Goal: Information Seeking & Learning: Learn about a topic

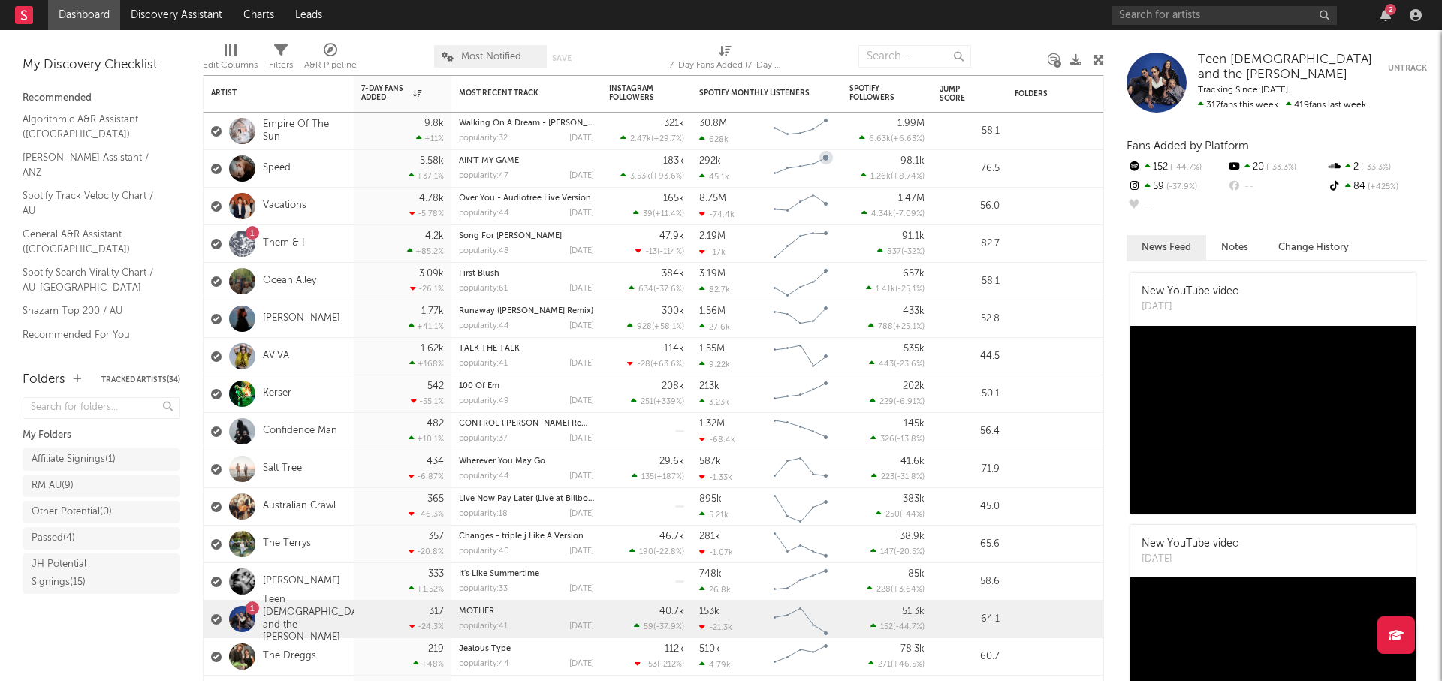
click at [1388, 14] on div "2" at bounding box center [1390, 9] width 11 height 11
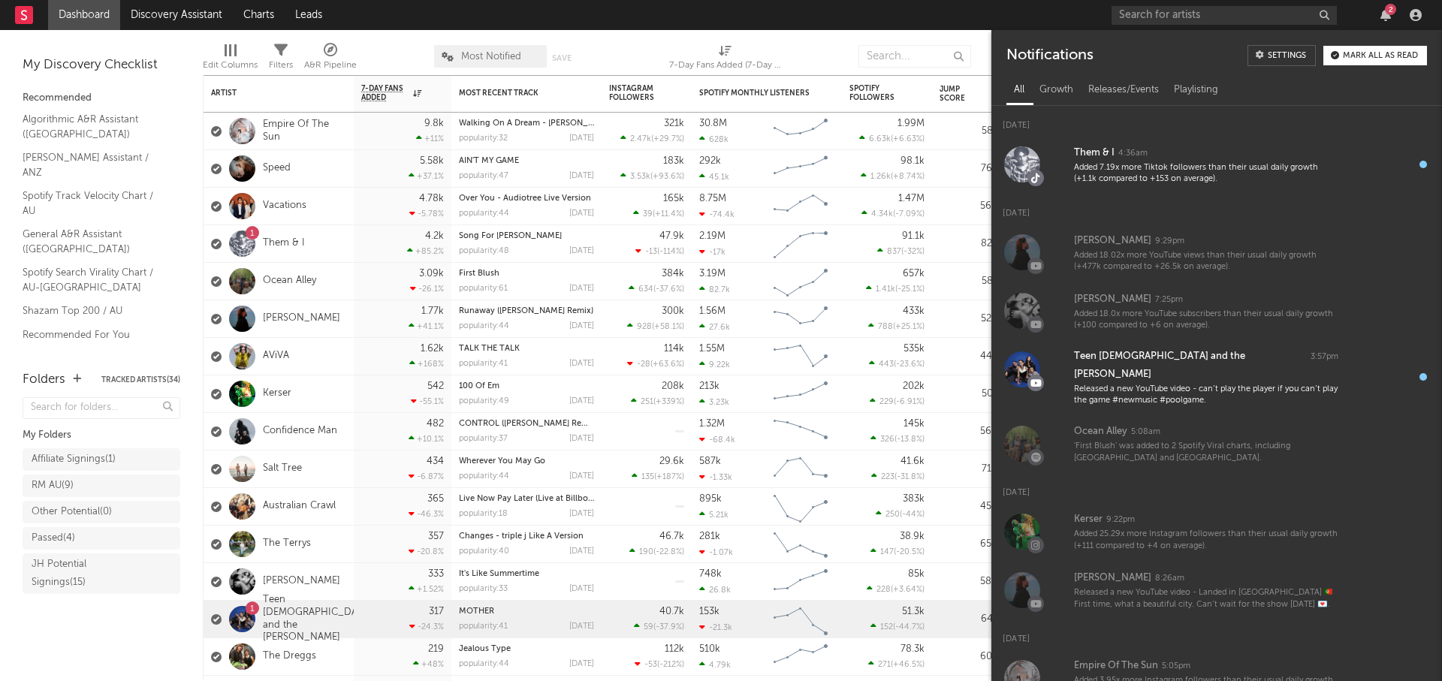
click at [1382, 56] on div "Mark all as read" at bounding box center [1380, 56] width 75 height 8
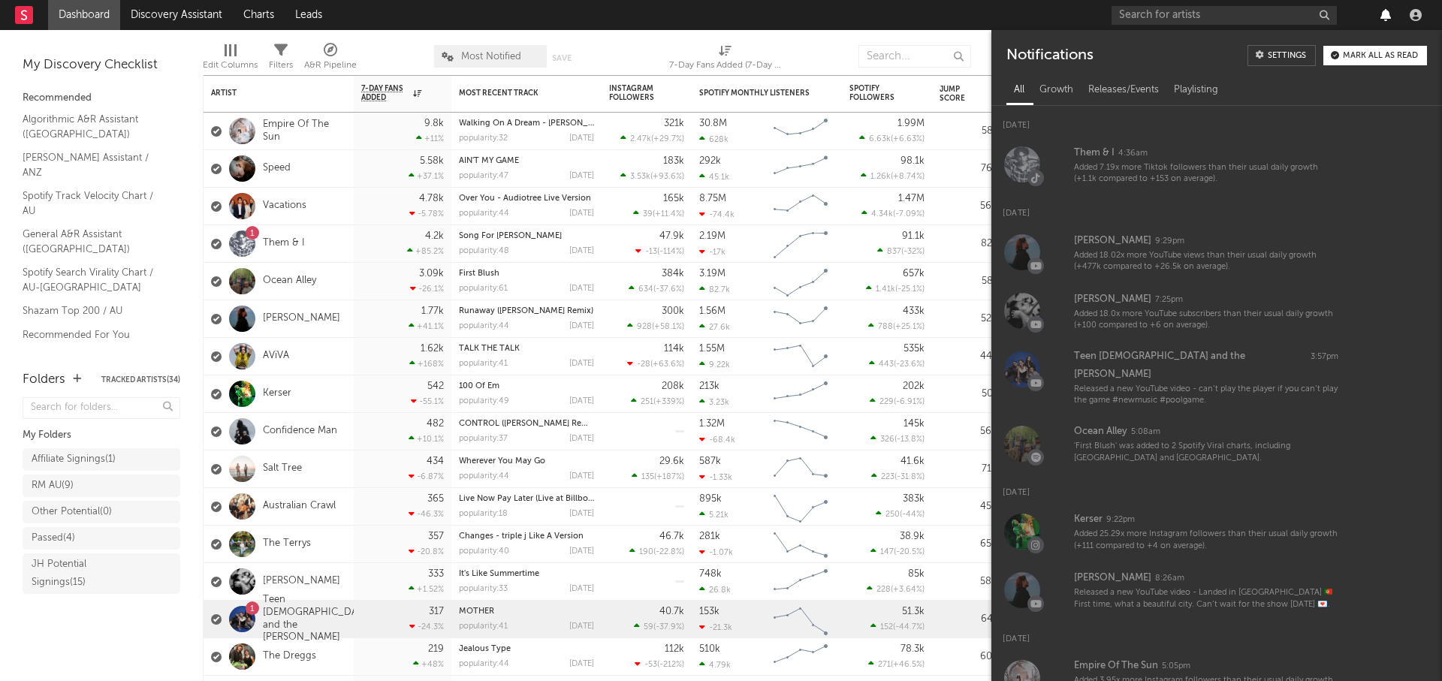
click at [1382, 14] on icon "button" at bounding box center [1386, 15] width 11 height 12
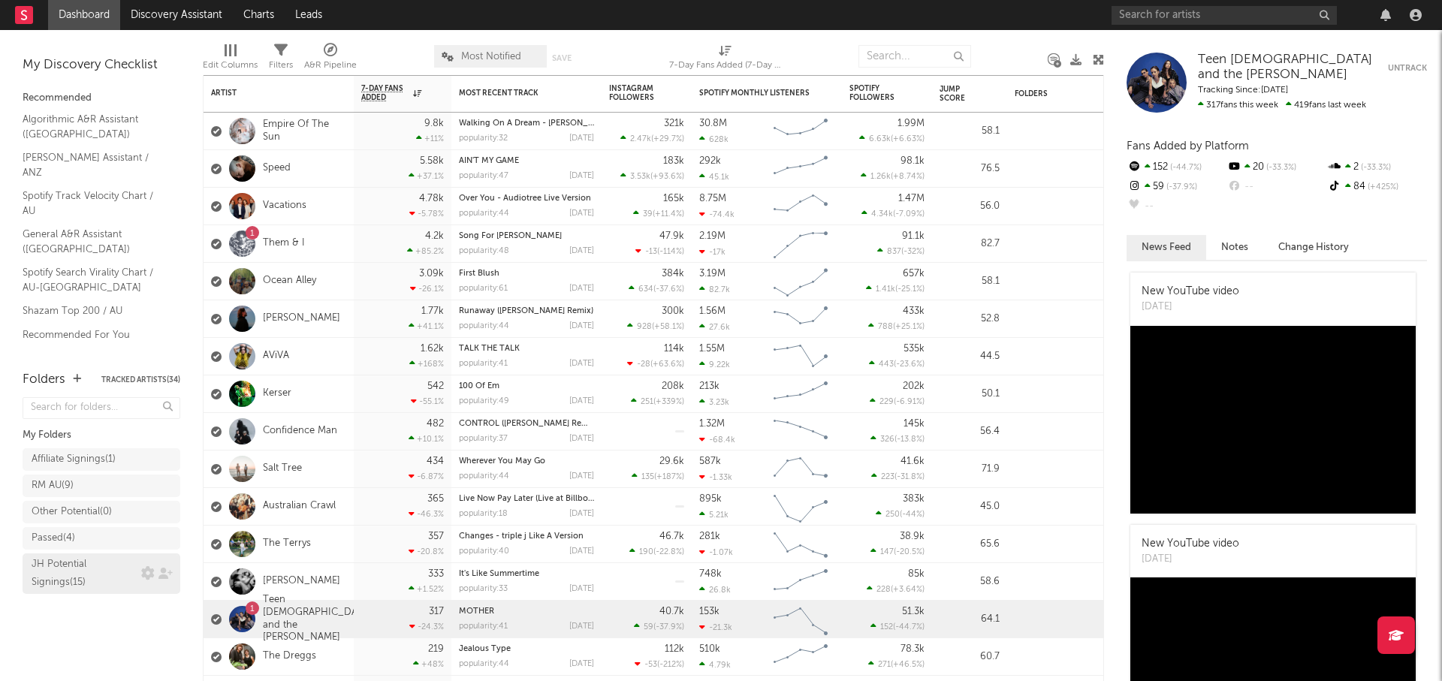
click at [92, 574] on div "JH Potential Signings ( 15 )" at bounding box center [85, 574] width 106 height 36
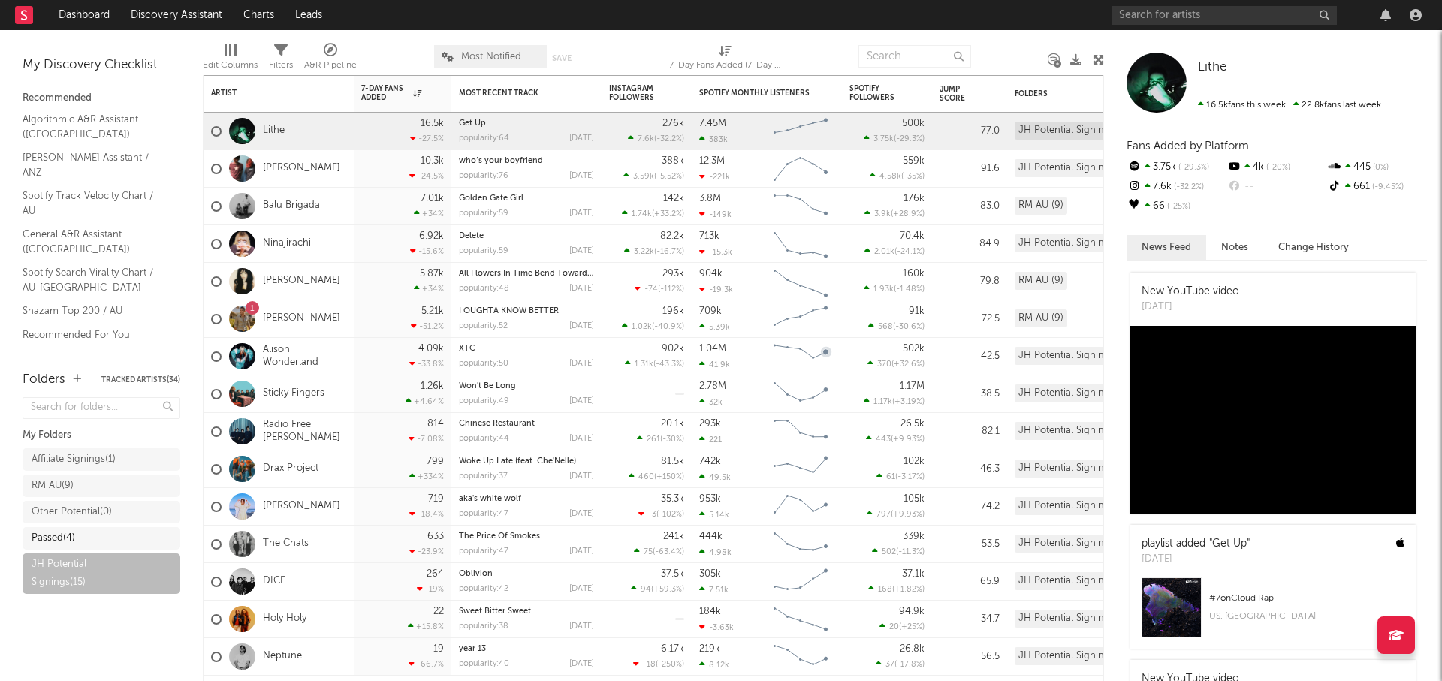
click at [85, 527] on div "Passed ( 4 )" at bounding box center [102, 538] width 158 height 23
click at [126, 534] on div "Passed ( 4 )" at bounding box center [87, 539] width 110 height 18
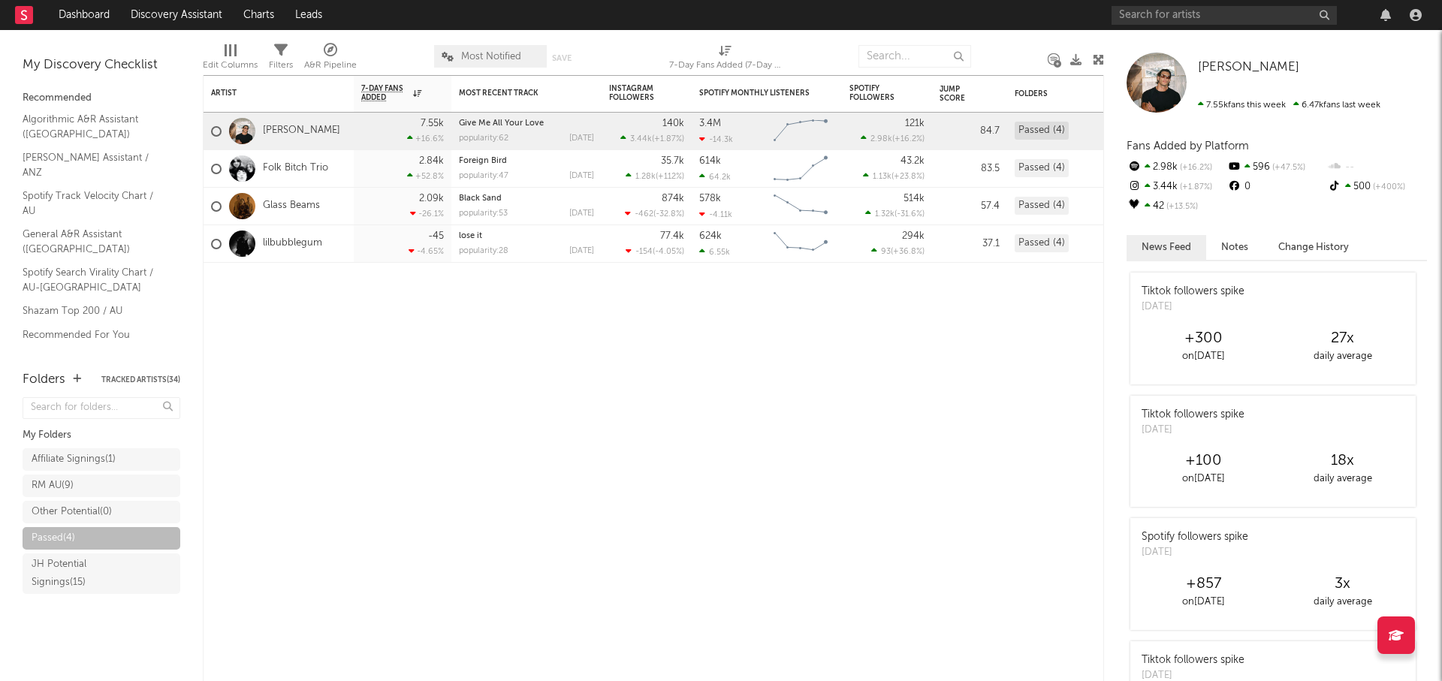
drag, startPoint x: 87, startPoint y: 460, endPoint x: 441, endPoint y: 416, distance: 356.6
click at [87, 460] on div "Affiliate Signings ( 1 )" at bounding box center [74, 460] width 84 height 18
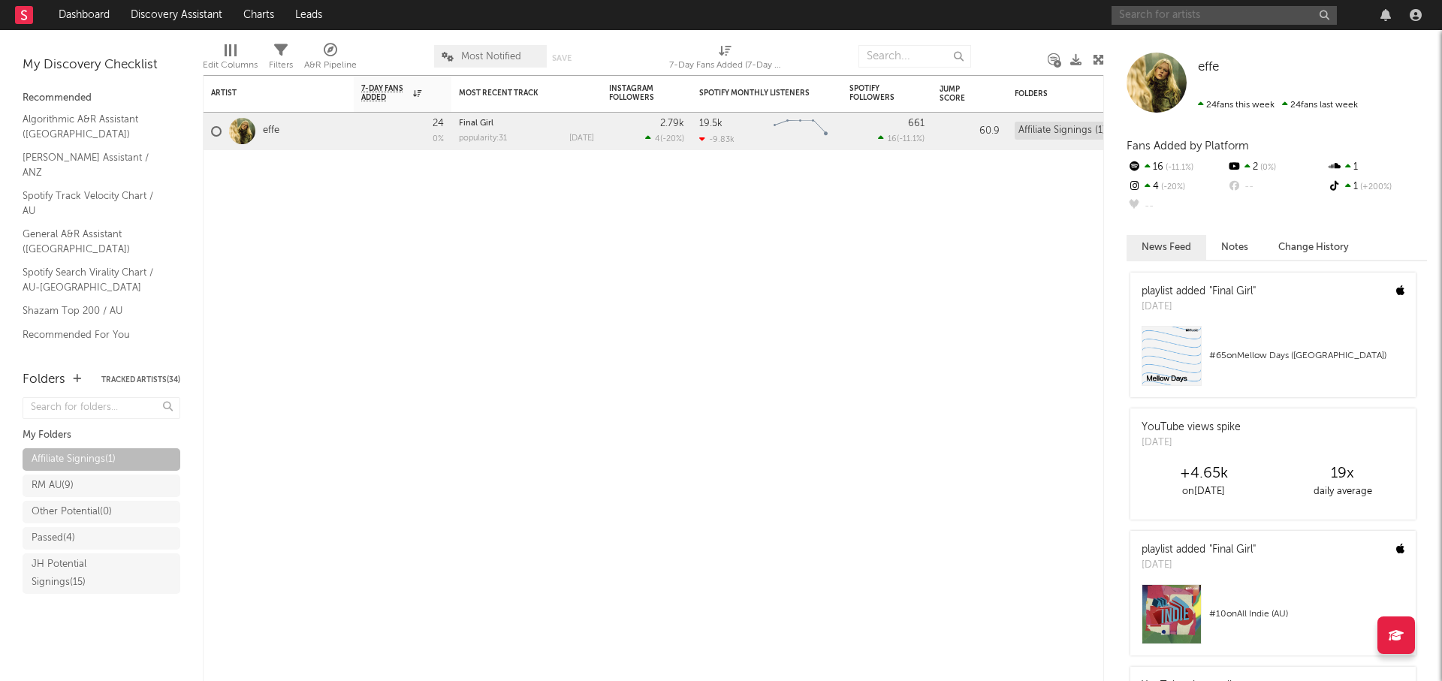
click at [1232, 12] on input "text" at bounding box center [1224, 15] width 225 height 19
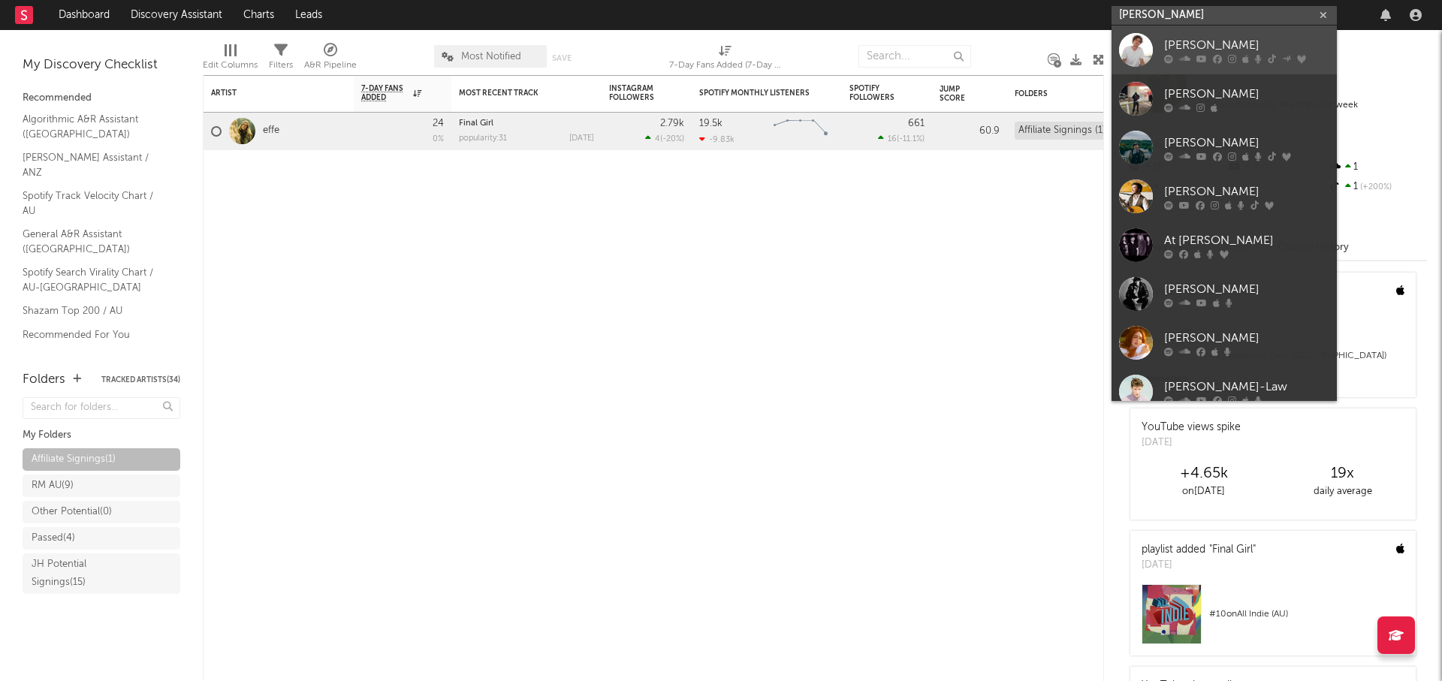
type input "[PERSON_NAME]"
click at [1211, 35] on link "[PERSON_NAME]" at bounding box center [1224, 50] width 225 height 49
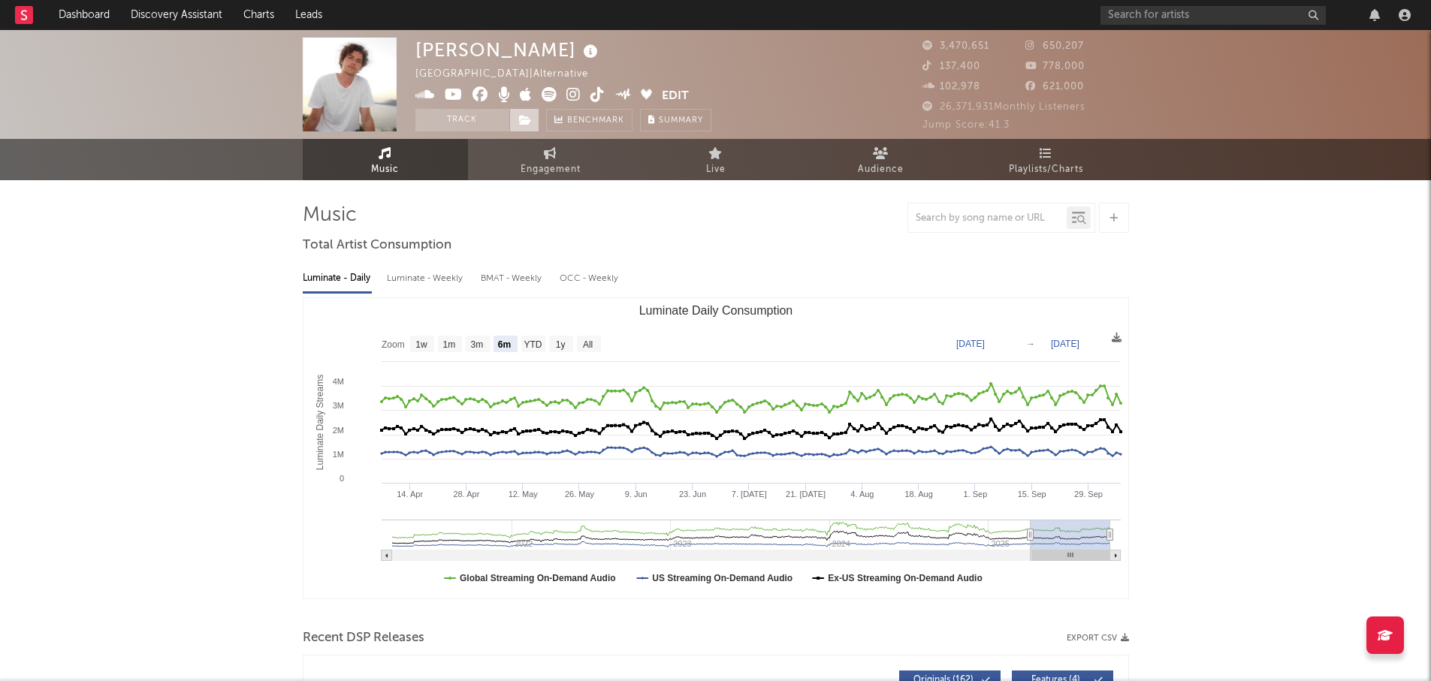
click at [522, 122] on icon at bounding box center [525, 120] width 13 height 11
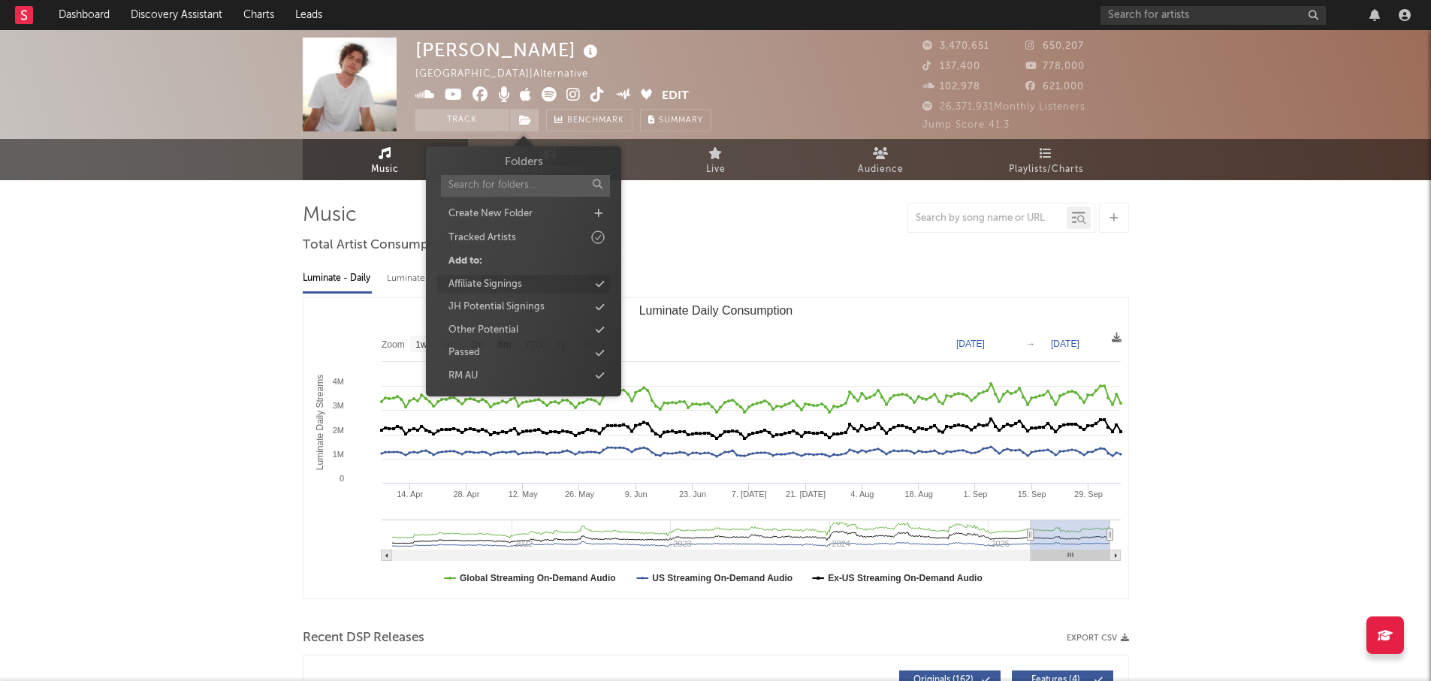
click at [527, 285] on div "Affiliate Signings" at bounding box center [523, 285] width 173 height 20
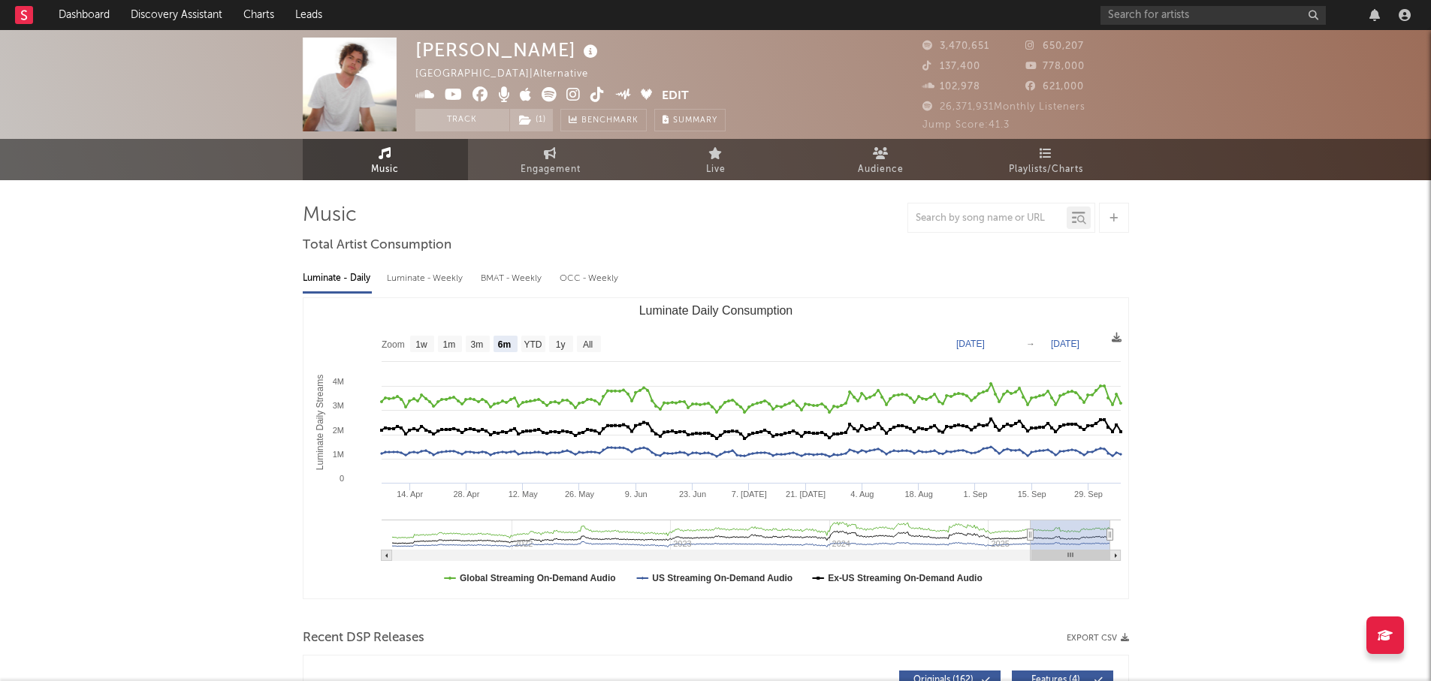
click at [595, 345] on g "All" at bounding box center [589, 344] width 24 height 17
select select "All"
type input "[DATE]"
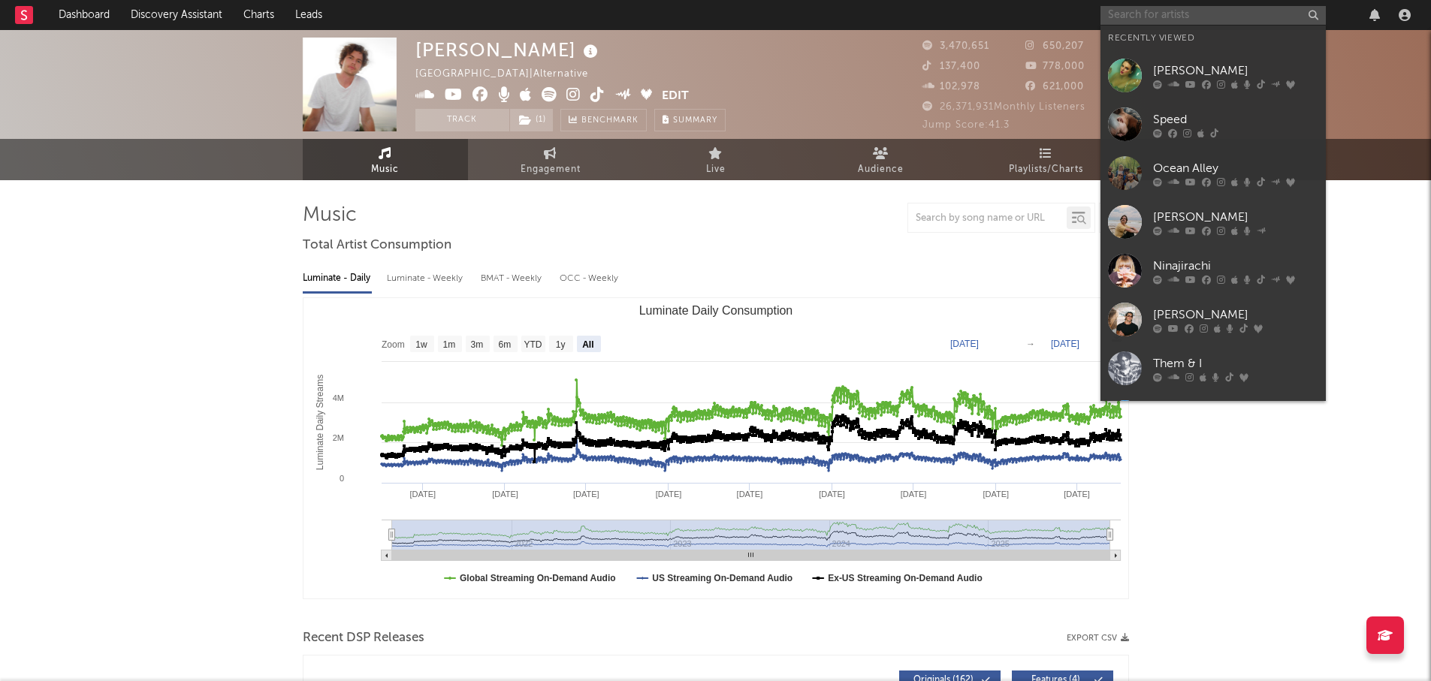
click at [1122, 11] on input "text" at bounding box center [1213, 15] width 225 height 19
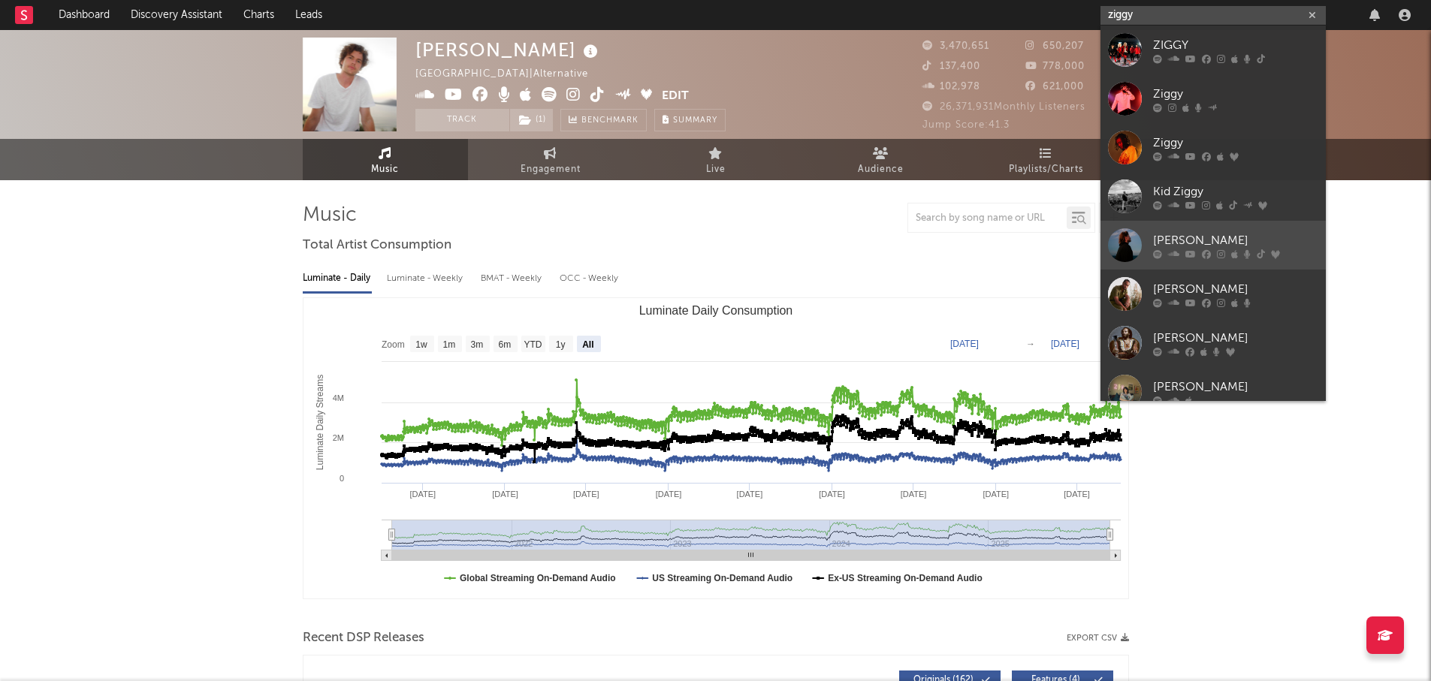
type input "ziggy"
click at [1225, 236] on div "[PERSON_NAME]" at bounding box center [1235, 240] width 165 height 18
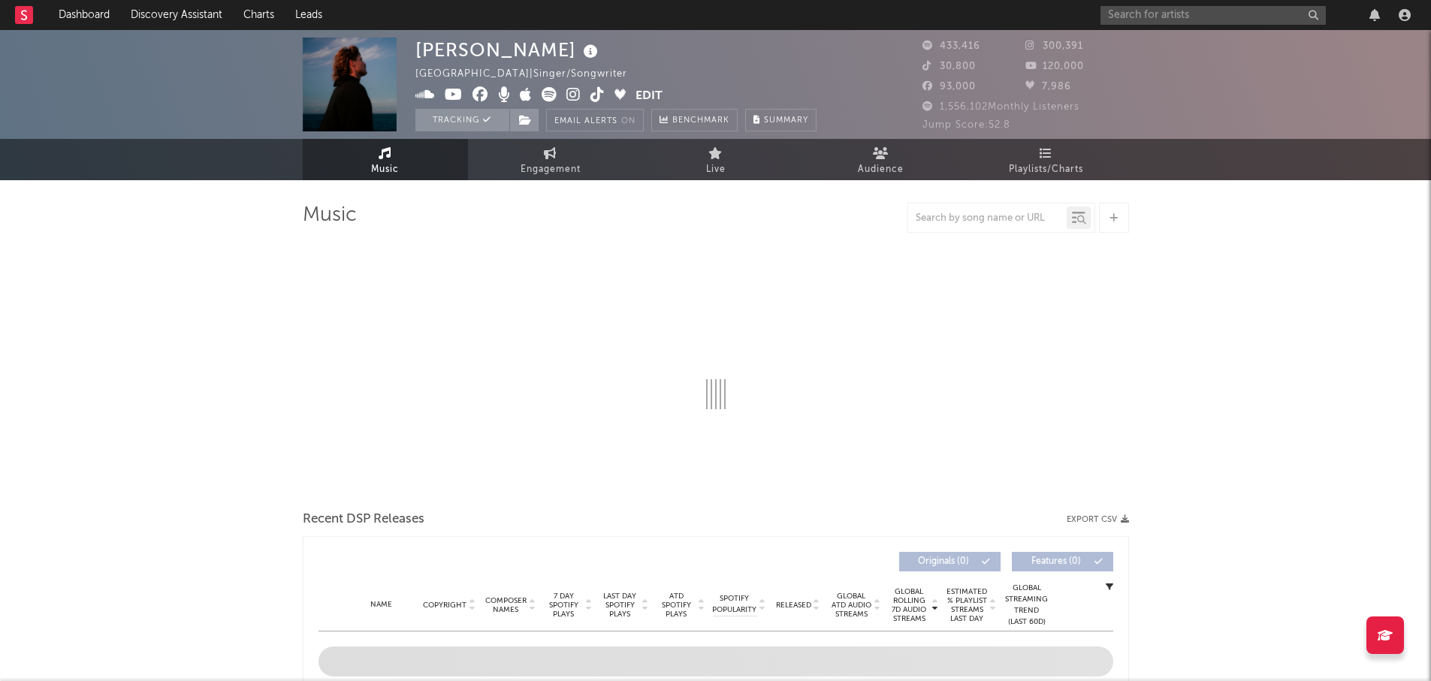
select select "6m"
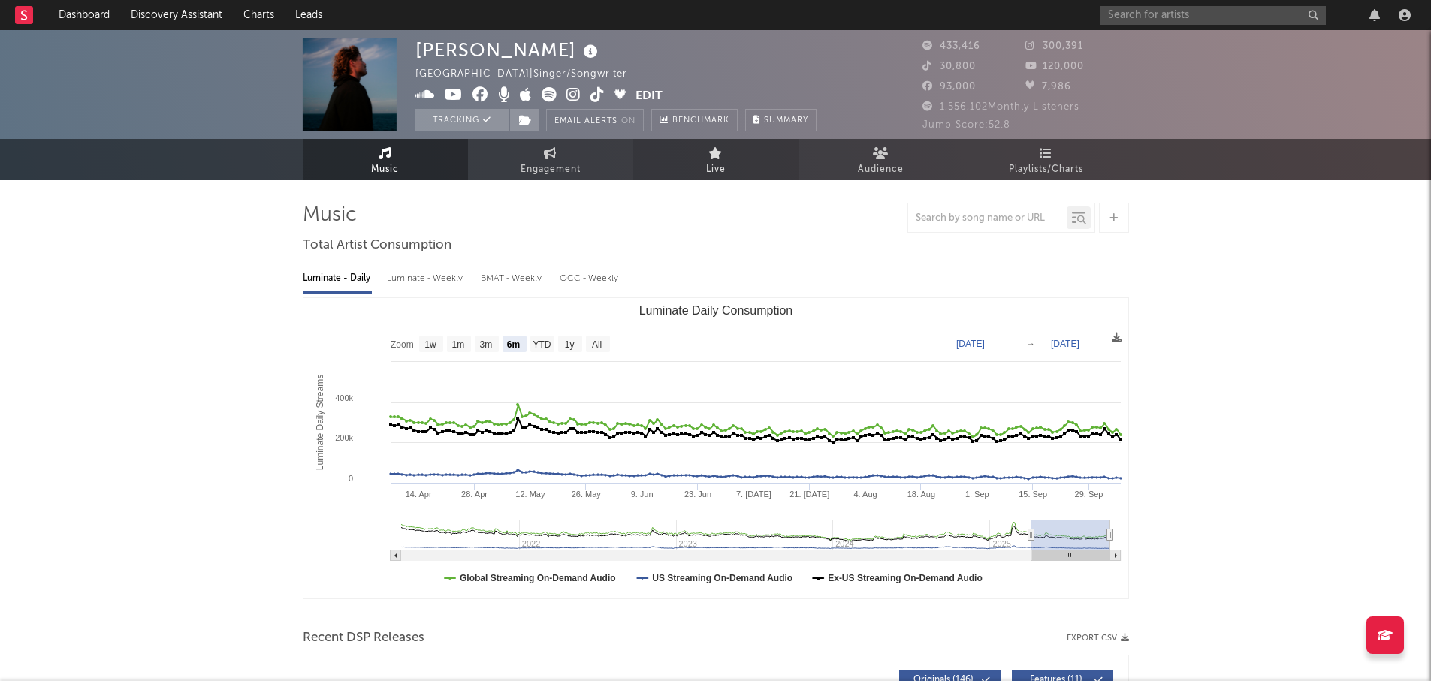
click at [746, 159] on link "Live" at bounding box center [715, 159] width 165 height 41
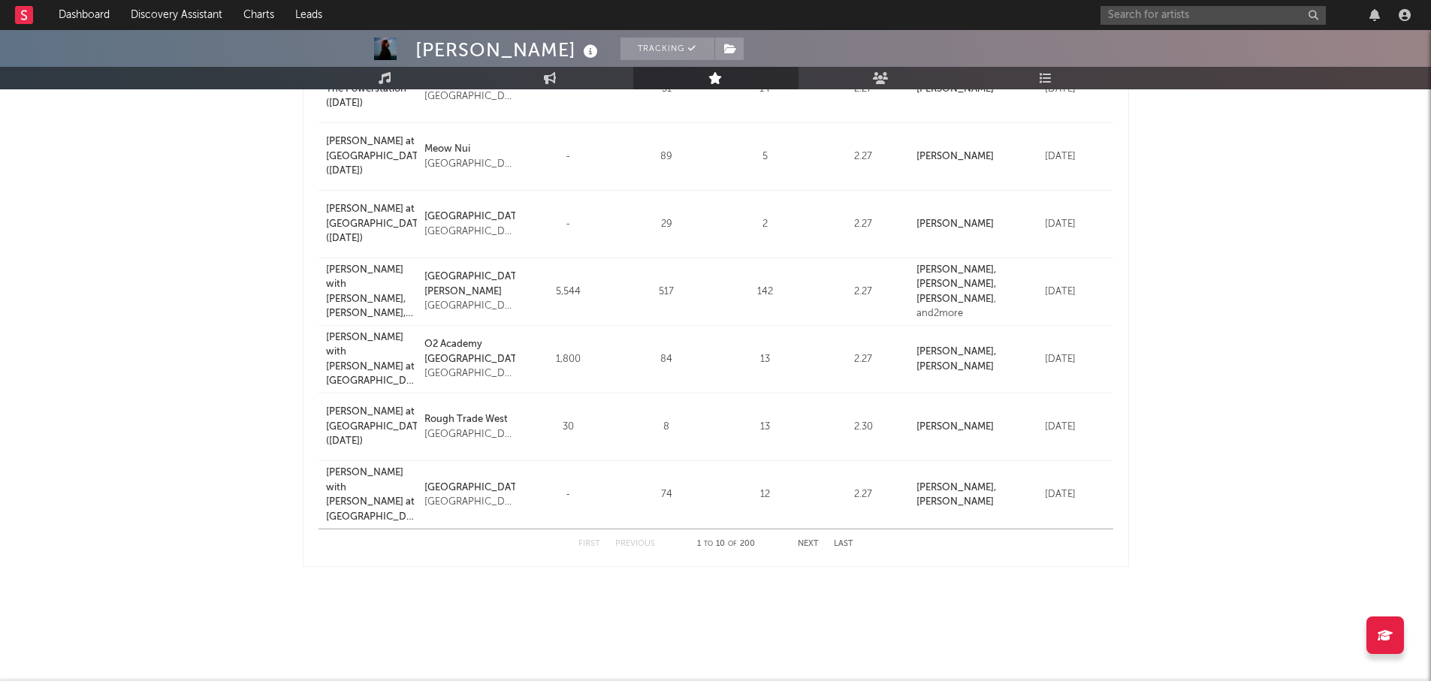
scroll to position [482, 0]
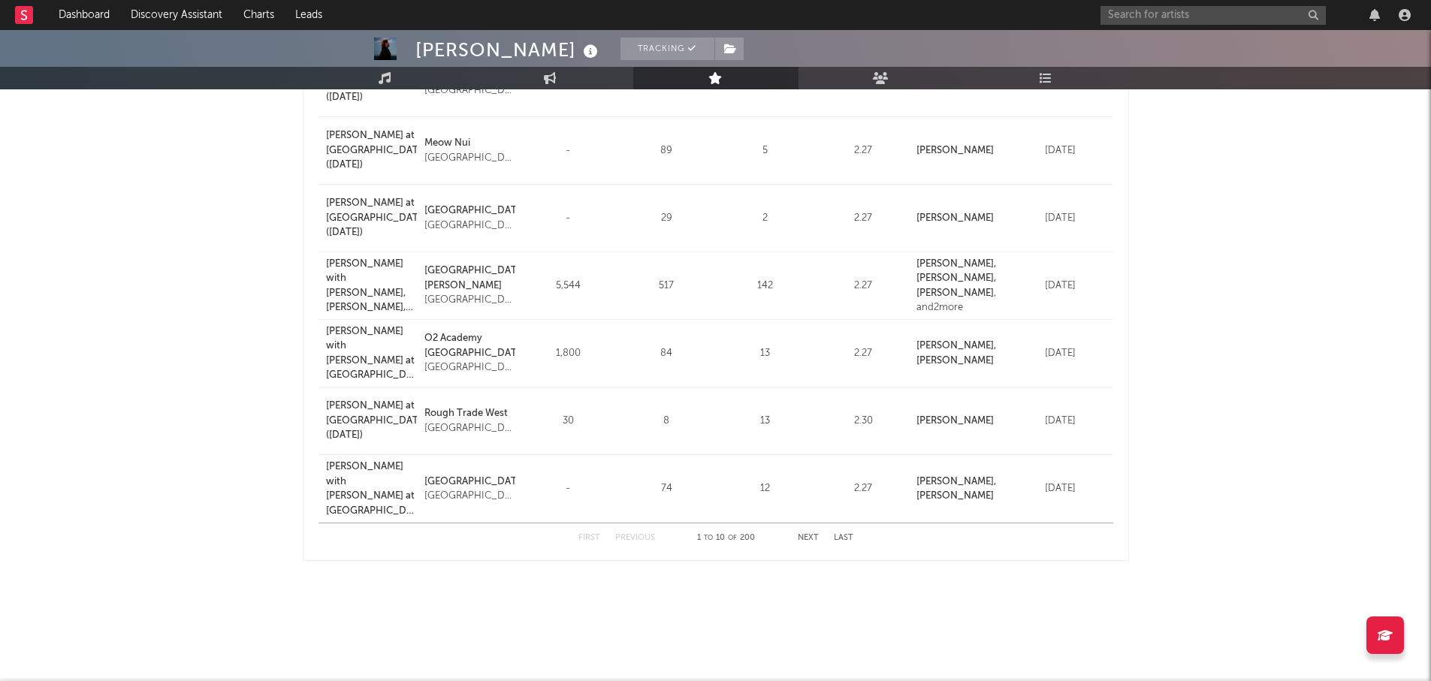
click at [804, 536] on button "Next" at bounding box center [808, 538] width 21 height 8
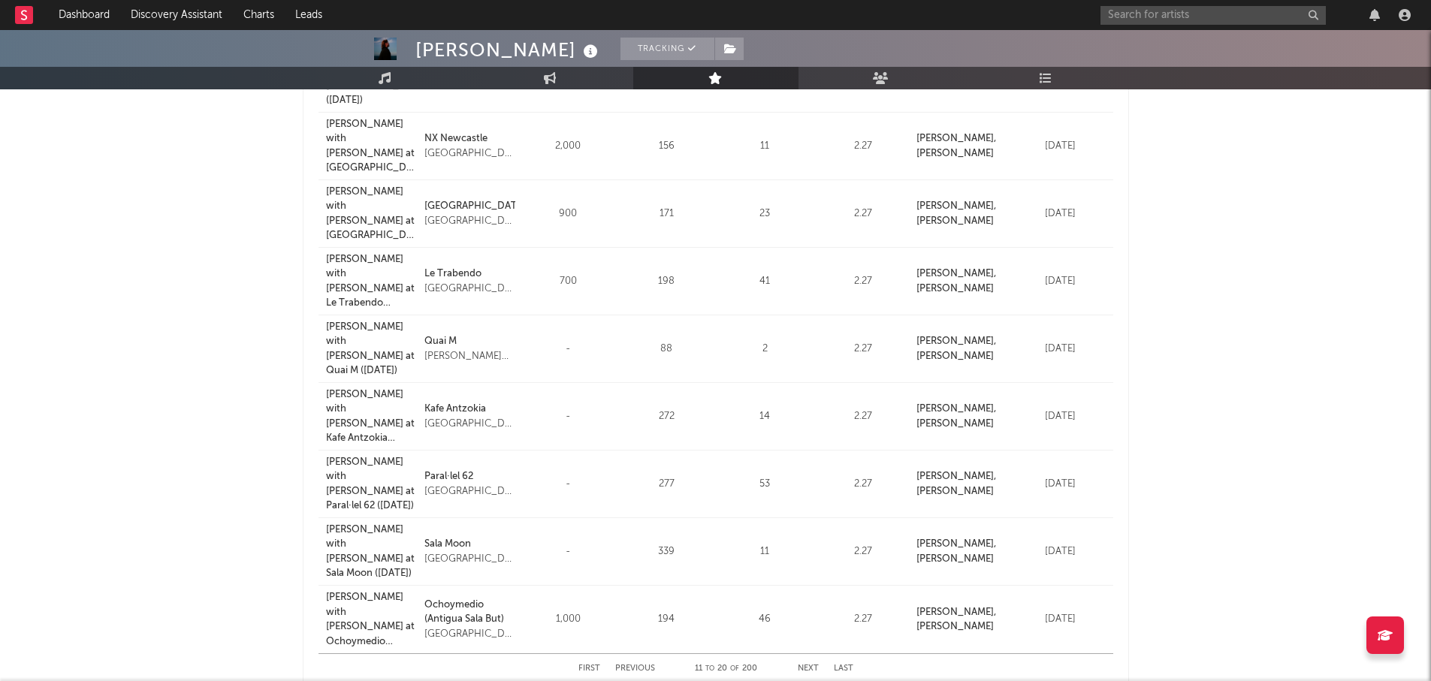
scroll to position [407, 0]
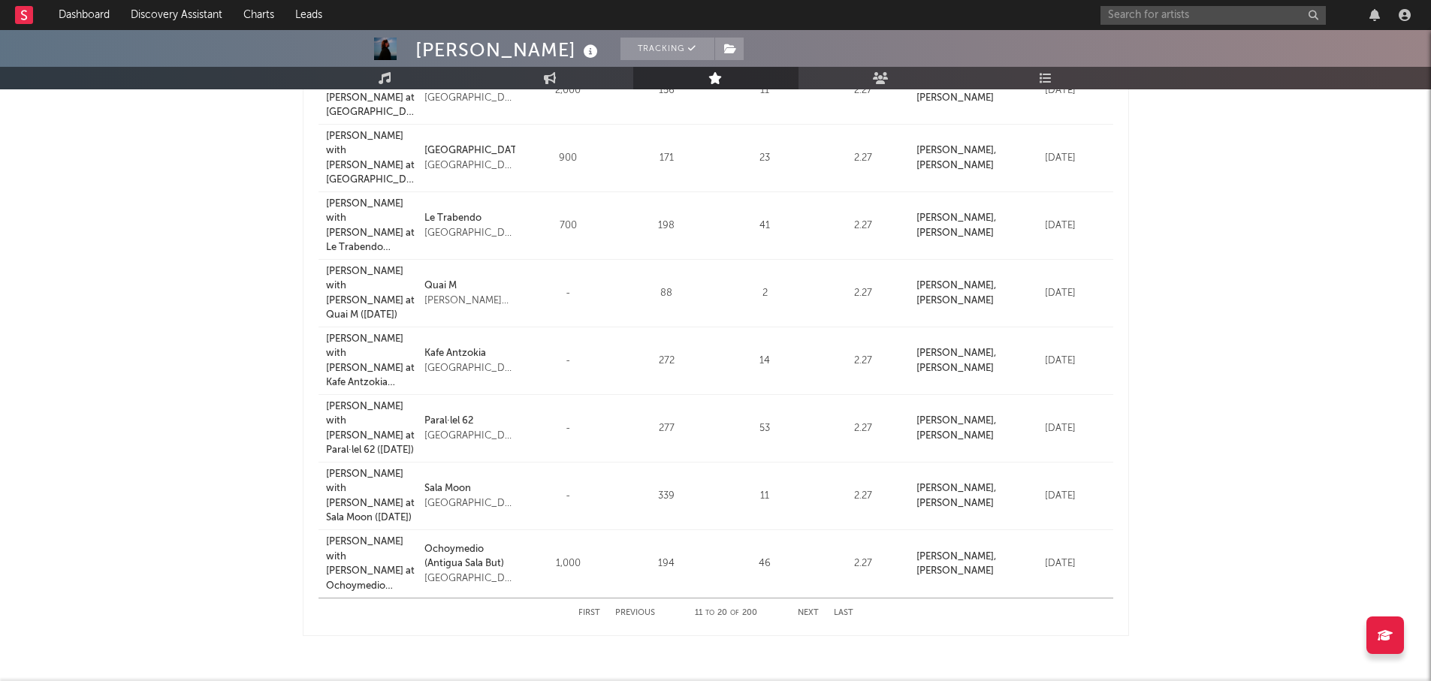
click at [805, 614] on button "Next" at bounding box center [808, 613] width 21 height 8
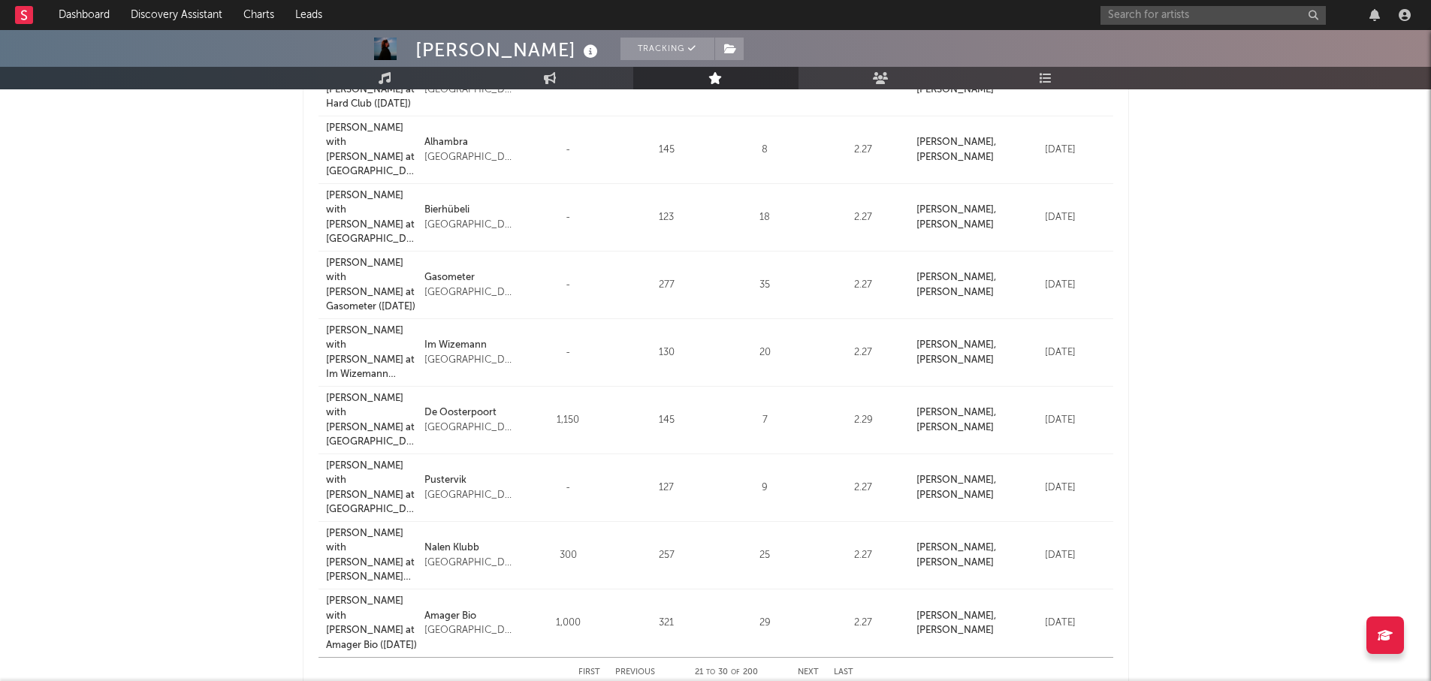
scroll to position [257, 0]
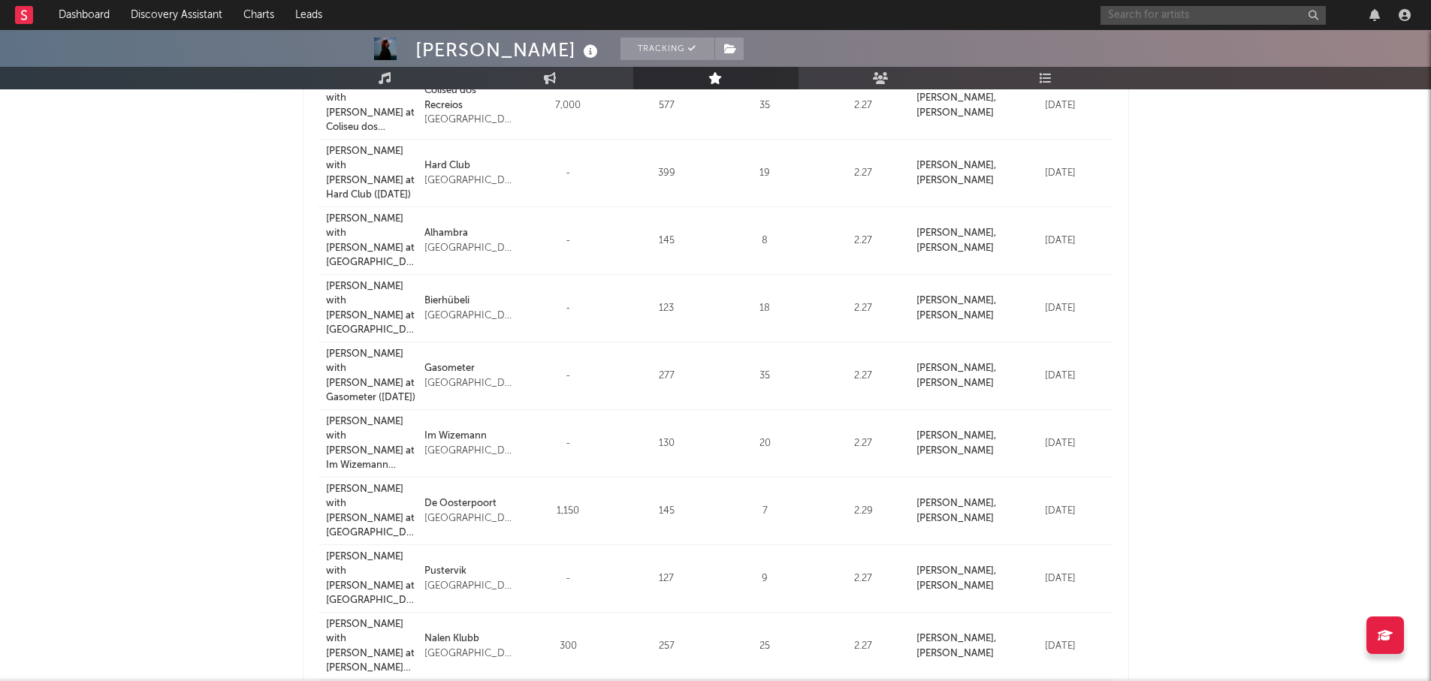
drag, startPoint x: 1256, startPoint y: 15, endPoint x: 1252, endPoint y: 23, distance: 8.8
click at [1255, 15] on input "text" at bounding box center [1213, 15] width 225 height 19
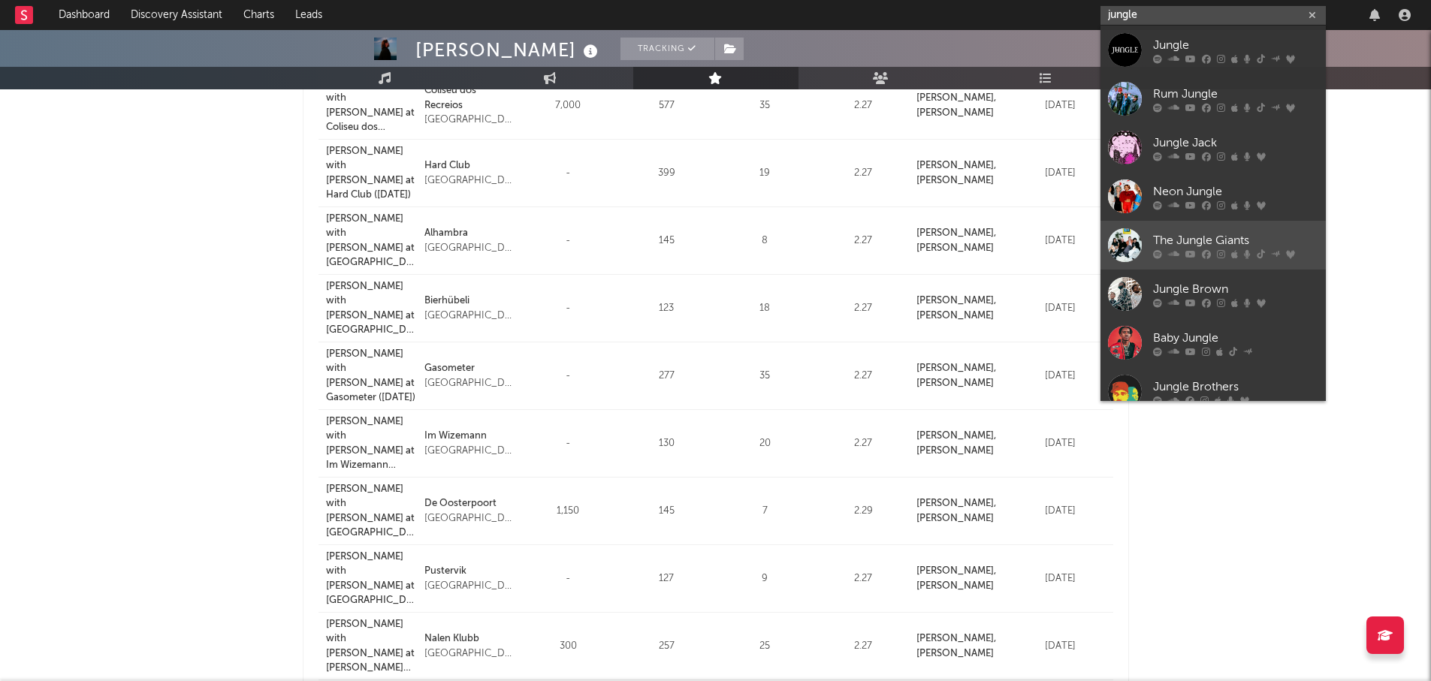
type input "jungle"
click at [1228, 236] on div "The Jungle Giants" at bounding box center [1235, 240] width 165 height 18
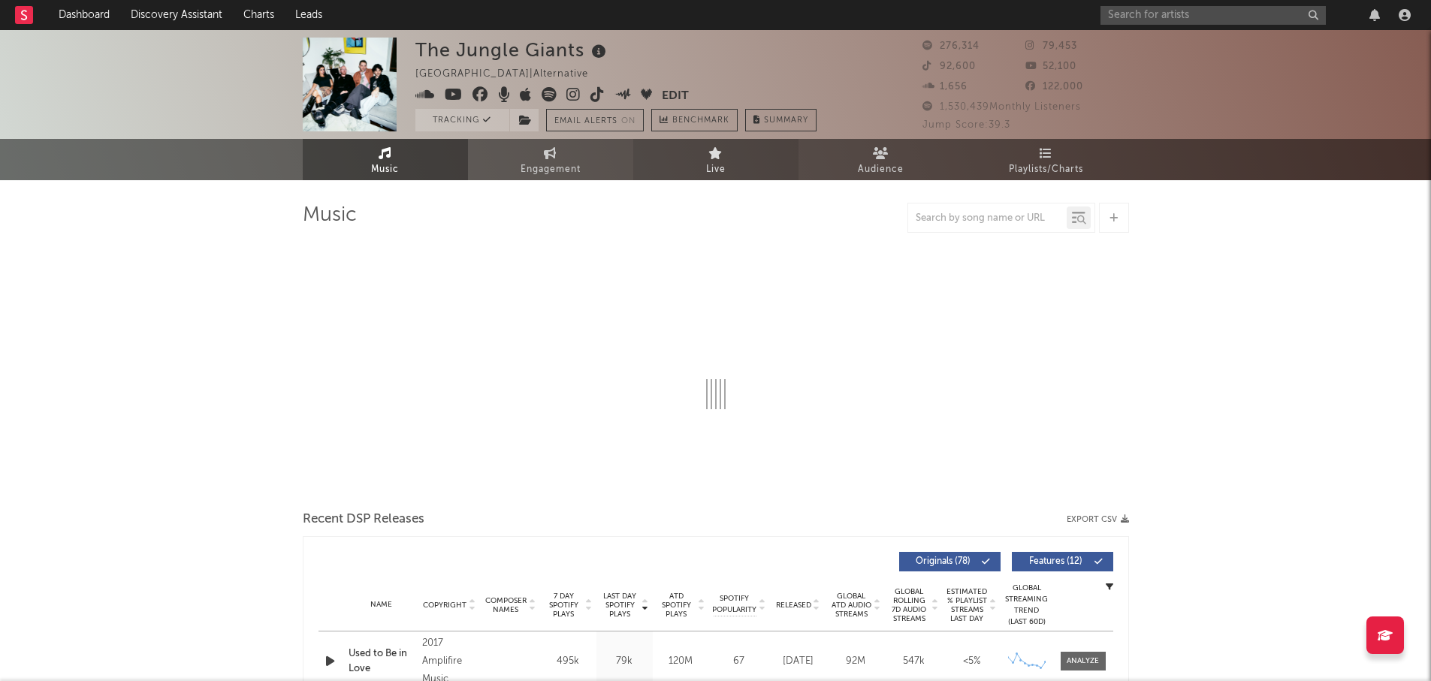
select select "6m"
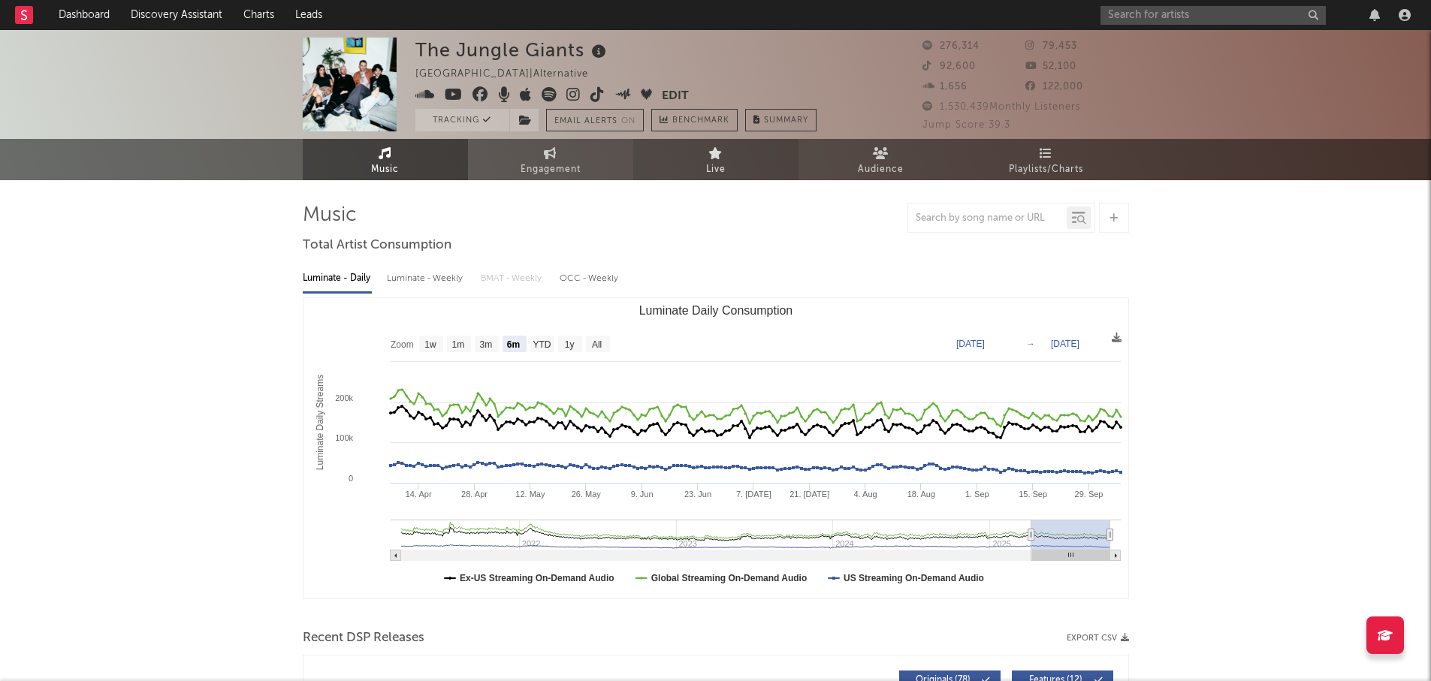
click at [720, 164] on span "Live" at bounding box center [716, 170] width 20 height 18
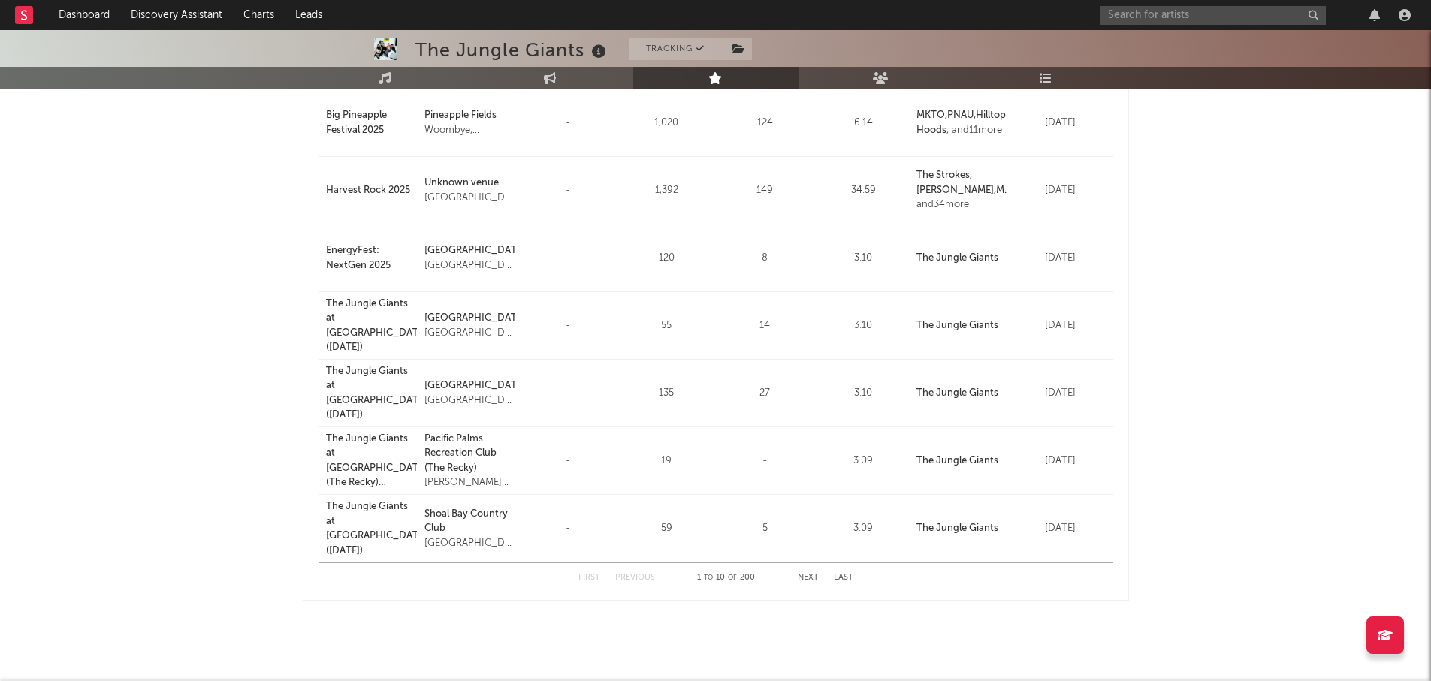
scroll to position [451, 0]
